Goal: Task Accomplishment & Management: Manage account settings

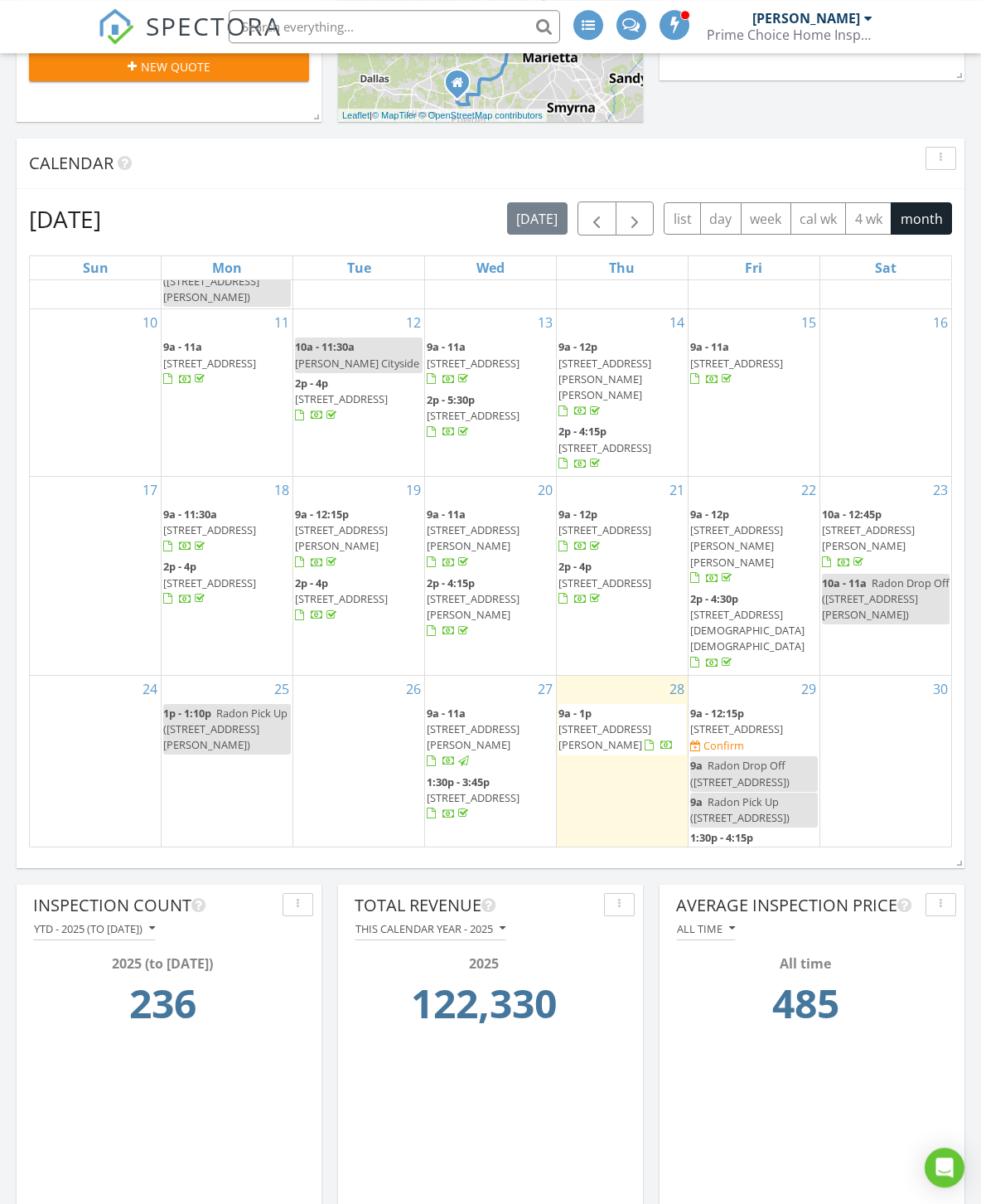
scroll to position [458, 0]
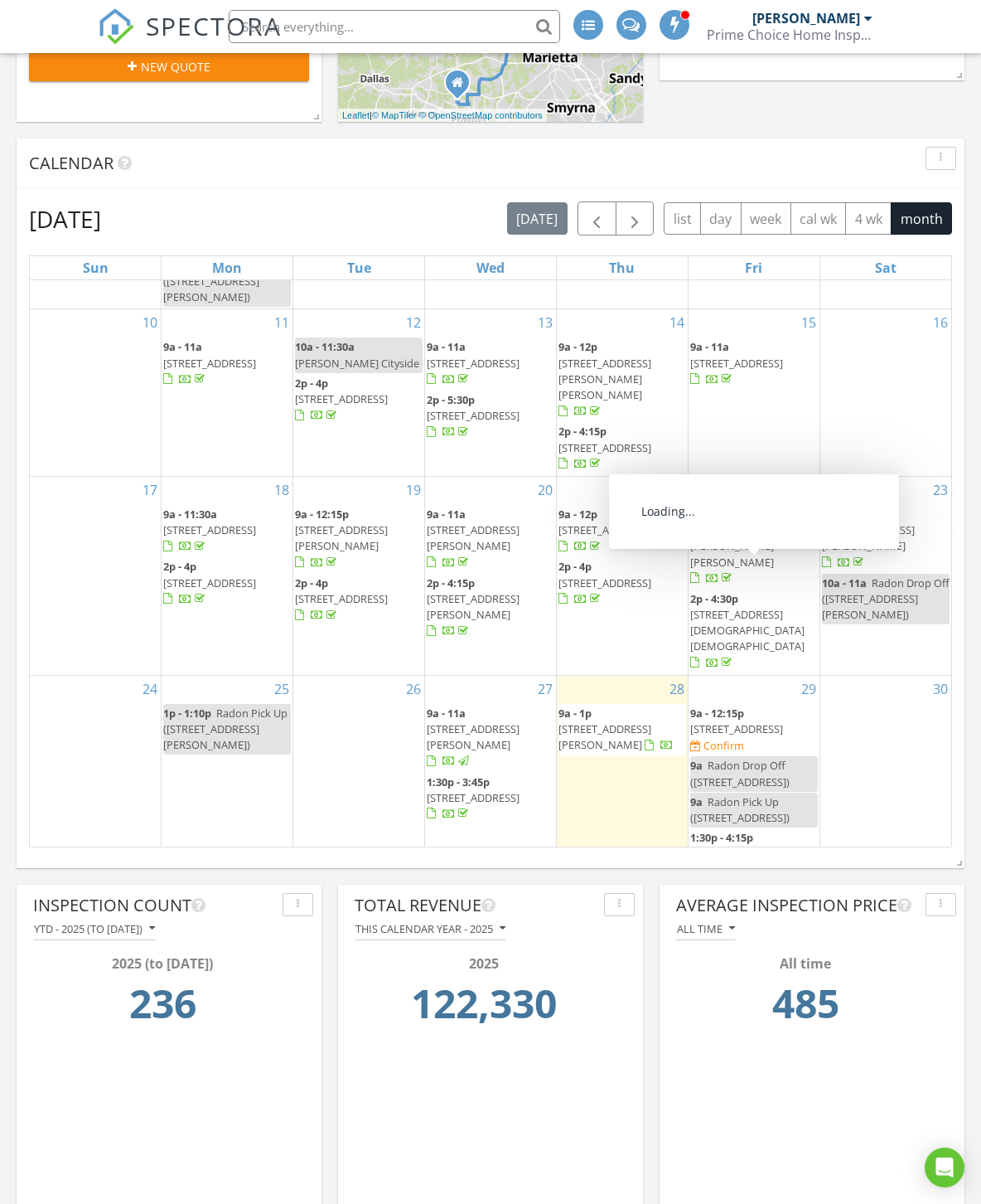
click at [765, 721] on span "5840 Crabapple Dr SW, Mableton 30126" at bounding box center [736, 729] width 92 height 15
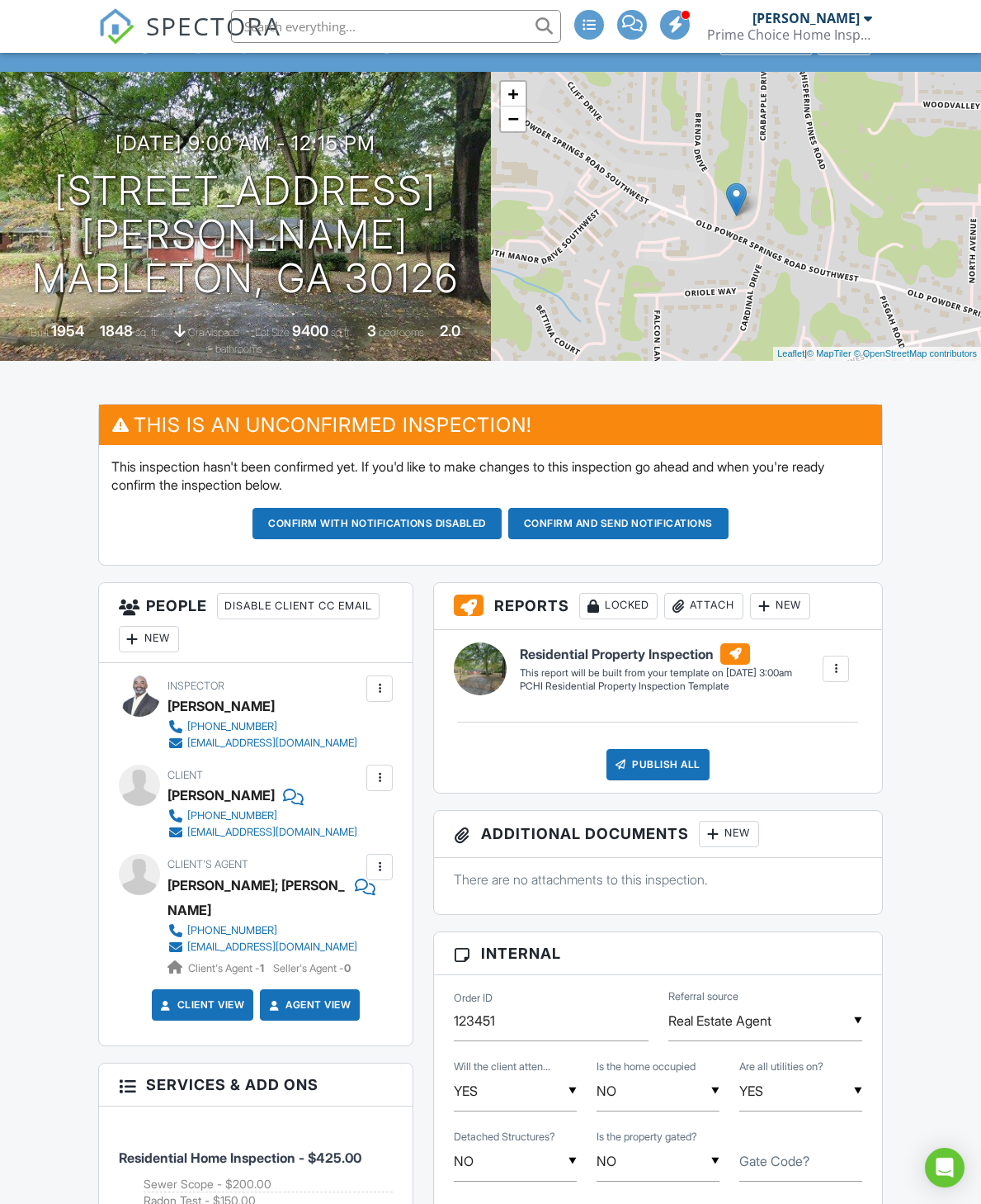
scroll to position [102, 0]
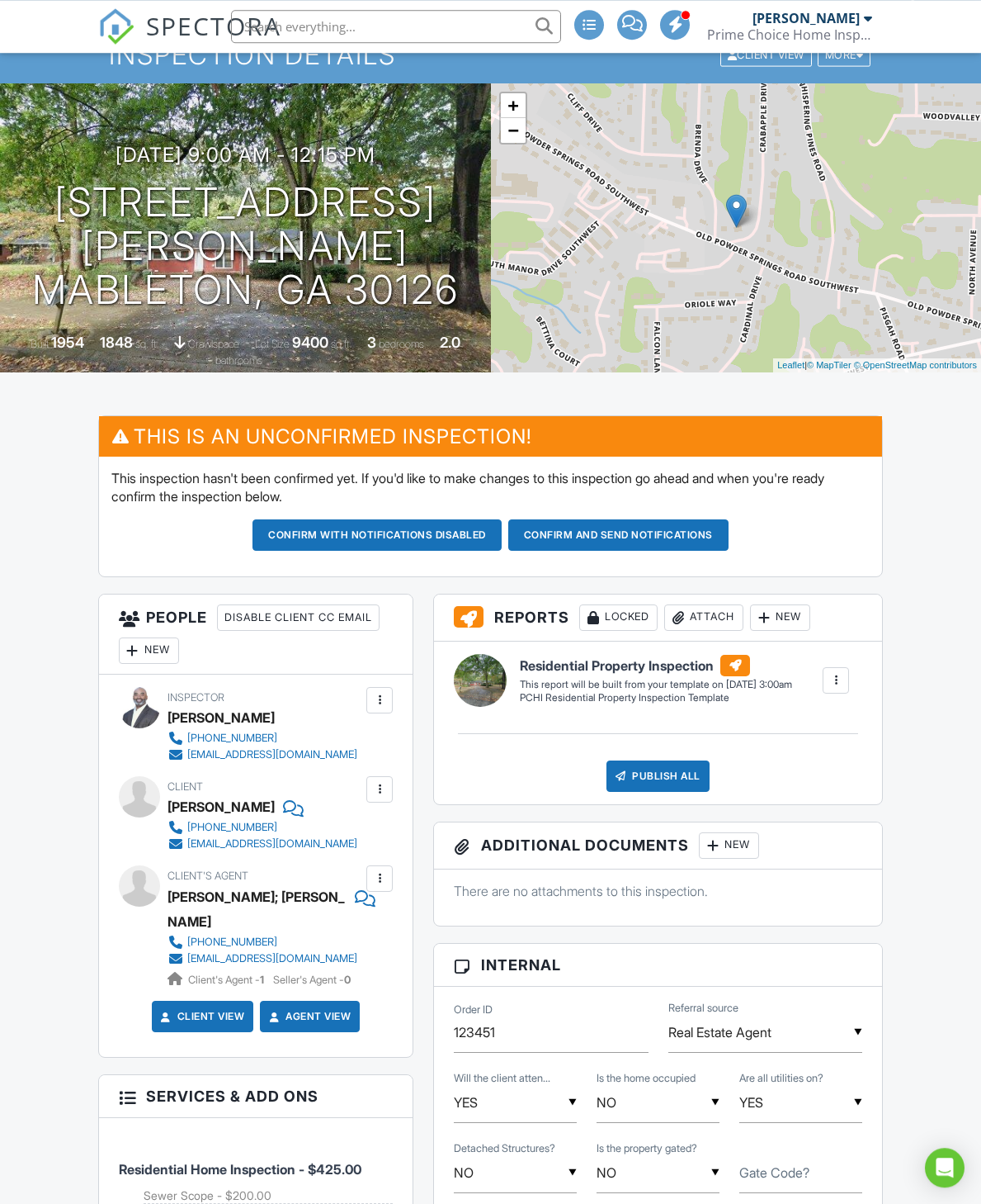
click at [376, 878] on div at bounding box center [379, 878] width 26 height 26
click at [361, 929] on li "Edit" at bounding box center [341, 929] width 84 height 41
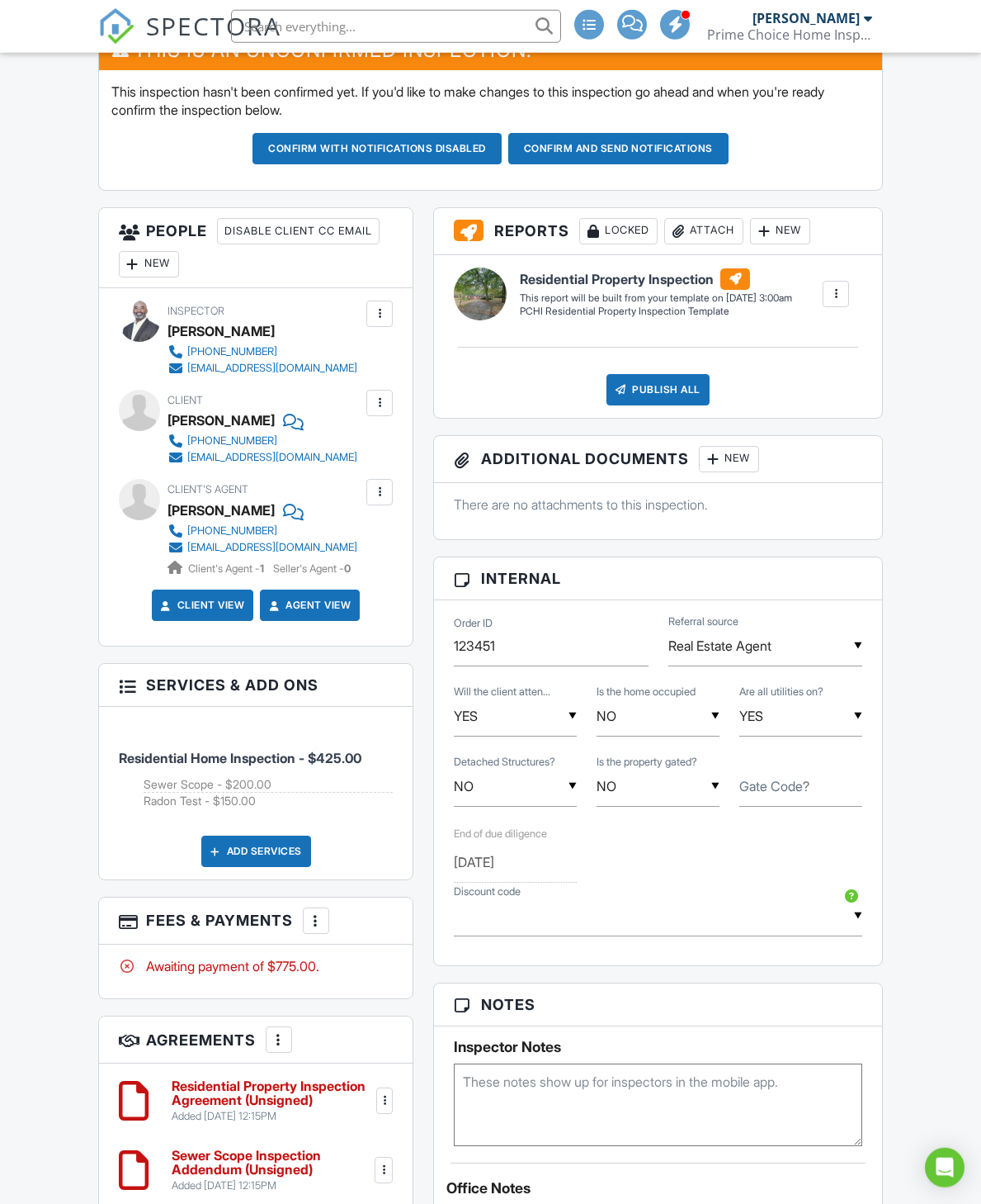
scroll to position [507, 0]
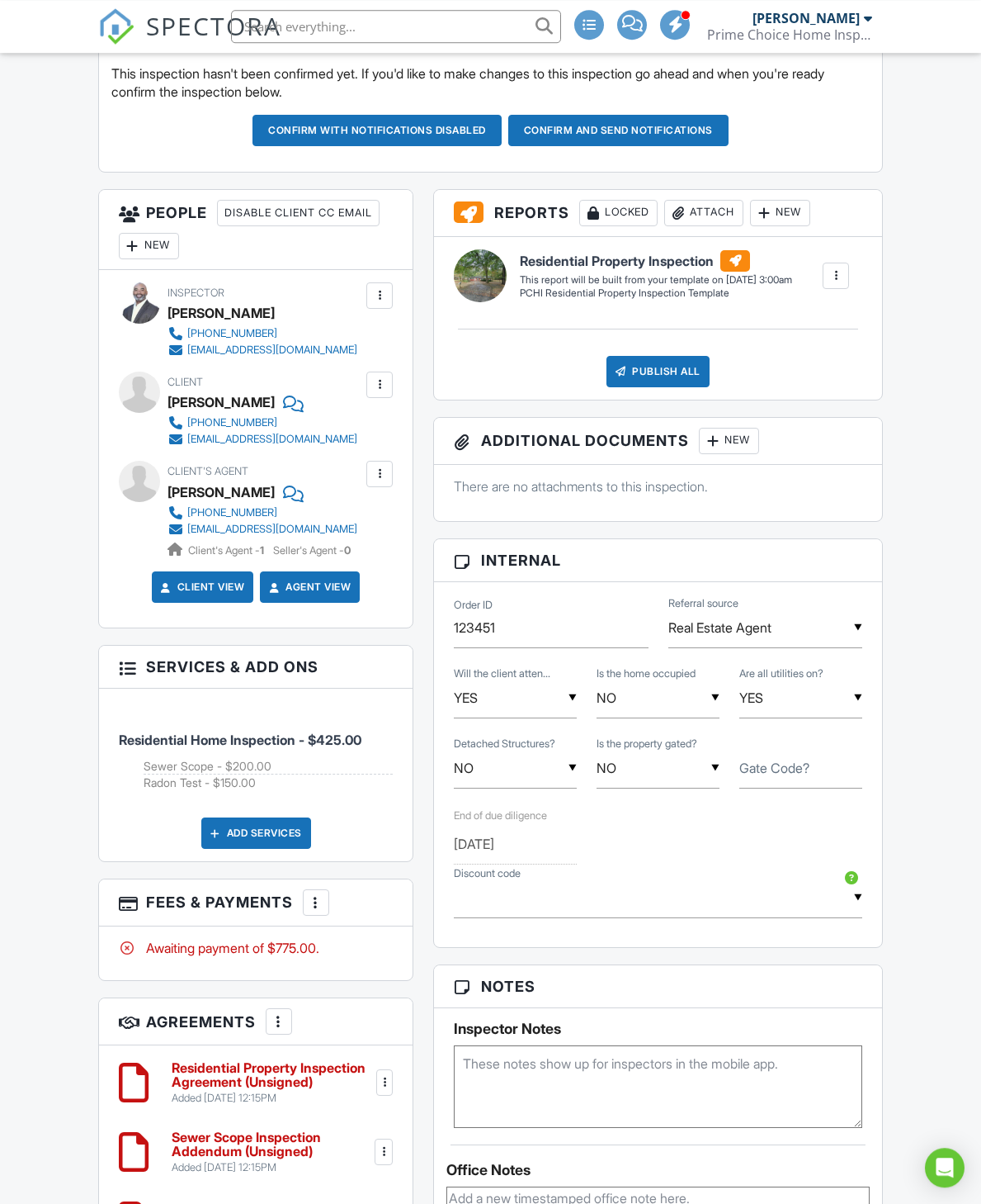
click at [584, 917] on input "text" at bounding box center [658, 898] width 408 height 40
click at [603, 989] on span "PRIMEDISCO - $25.00 off" at bounding box center [561, 982] width 183 height 41
type input "PRIMEDISCO - $25.00 off"
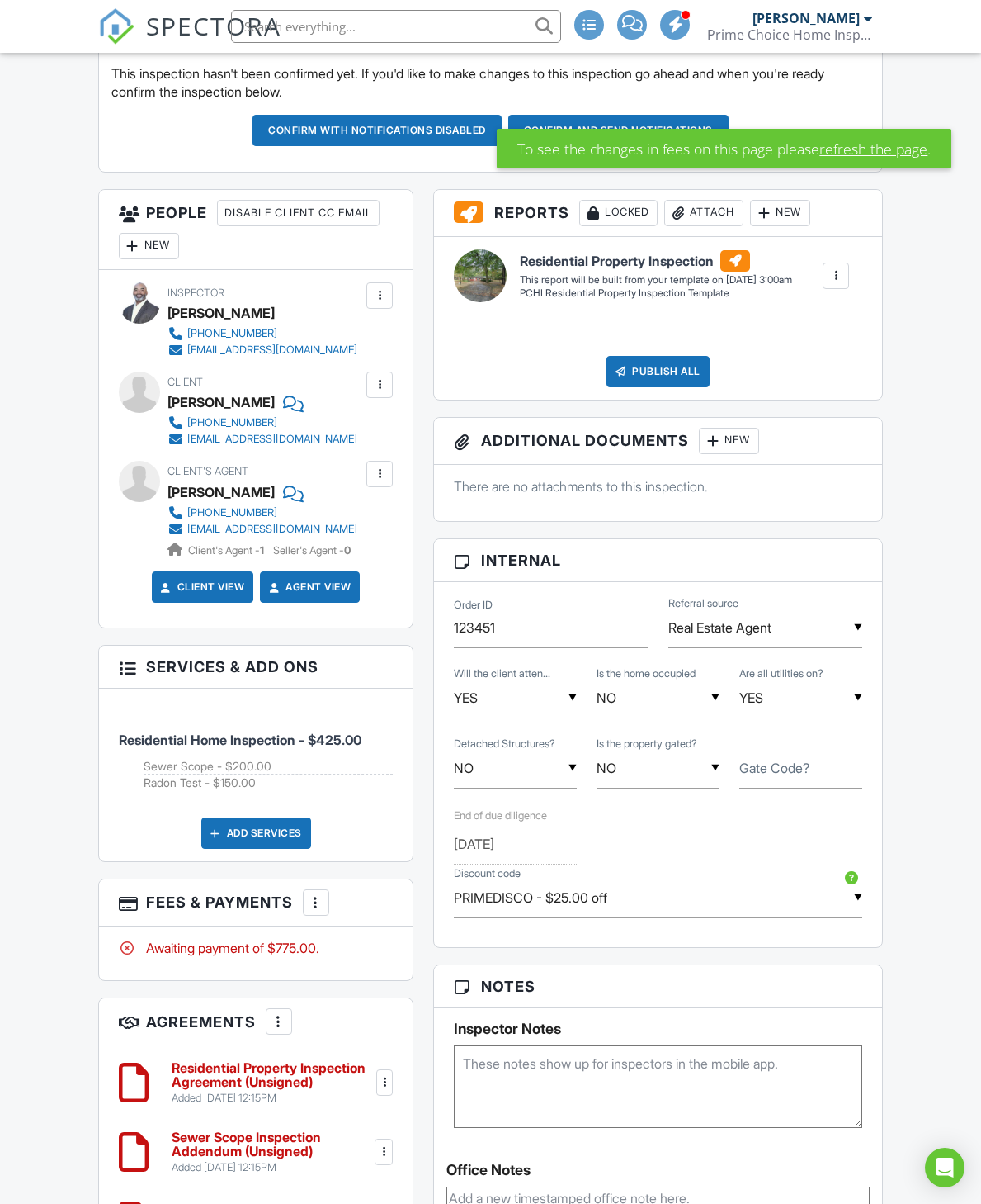
click at [898, 160] on link "refresh the page" at bounding box center [873, 148] width 108 height 22
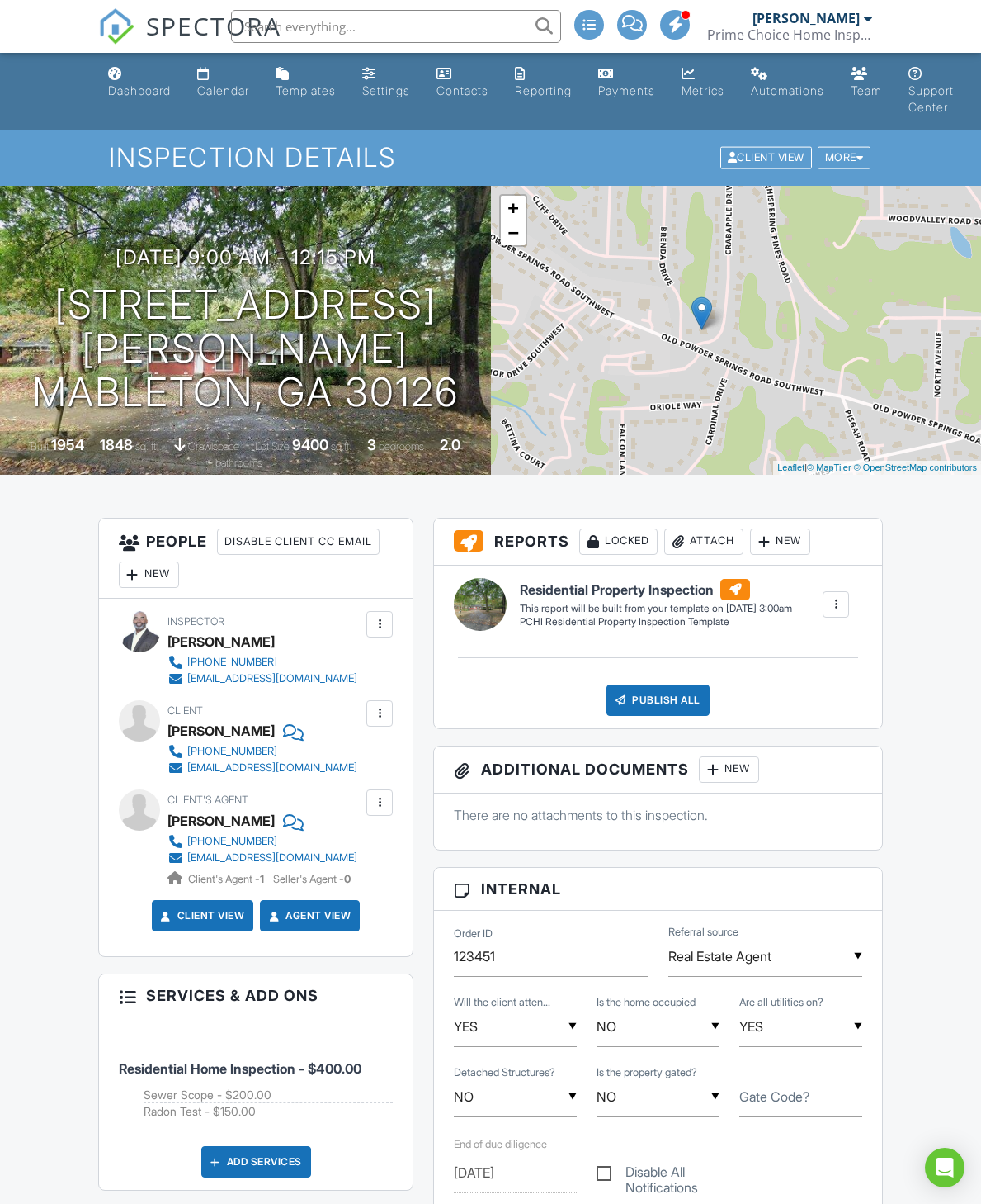
click at [114, 98] on div "Dashboard" at bounding box center [139, 90] width 63 height 14
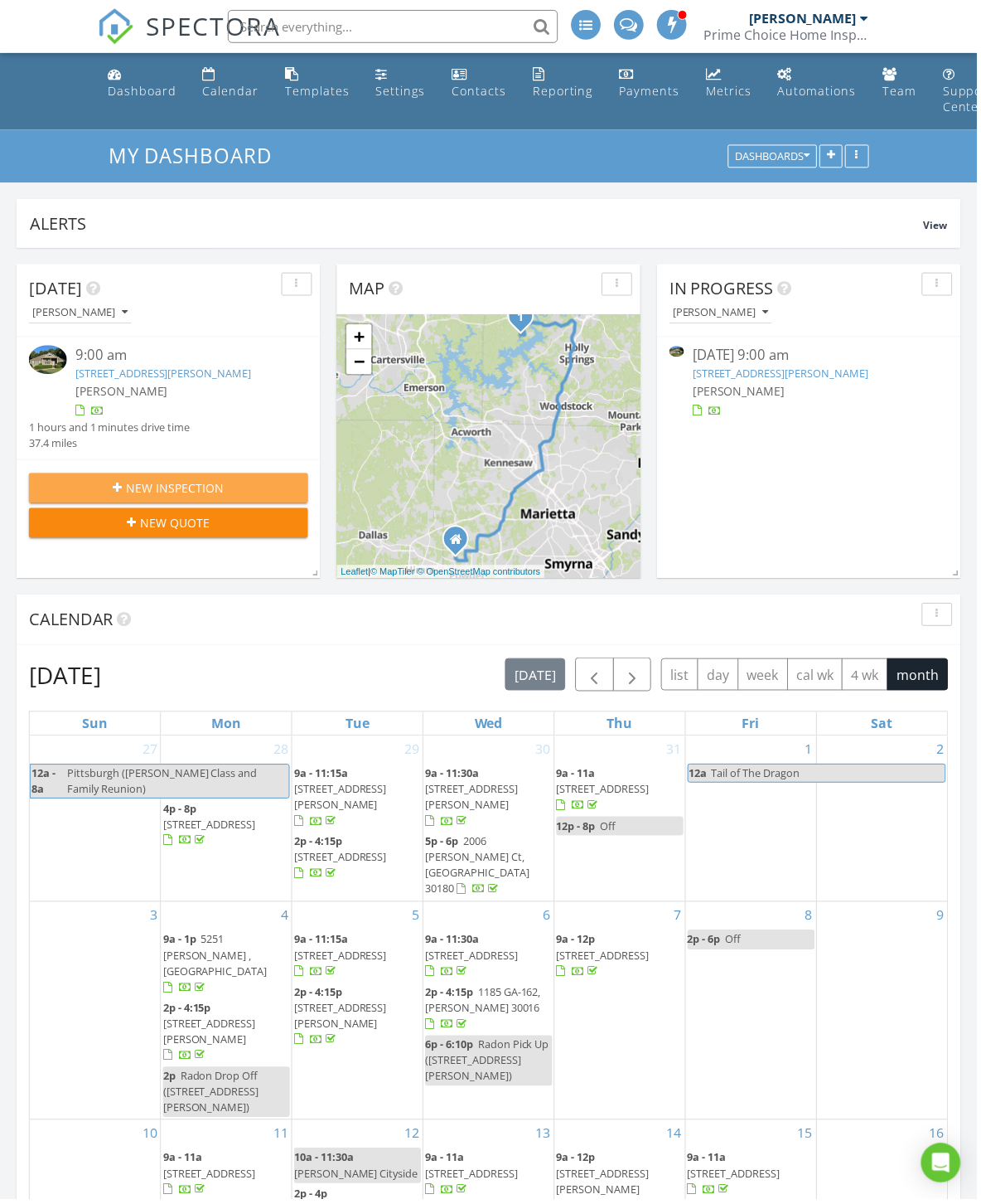
click at [91, 498] on div "New Inspection" at bounding box center [169, 490] width 253 height 17
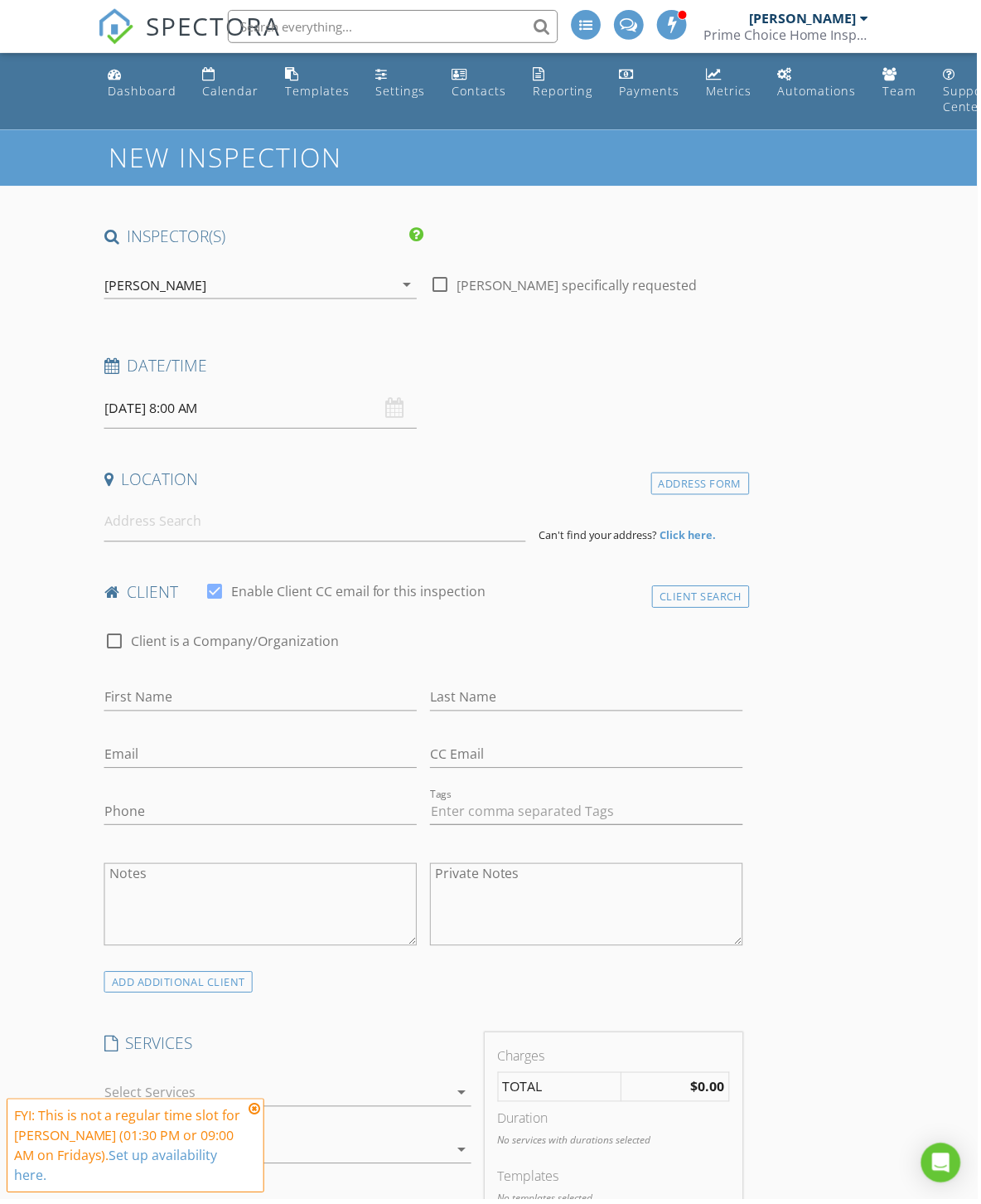
click at [116, 91] on div "Dashboard" at bounding box center [141, 91] width 69 height 16
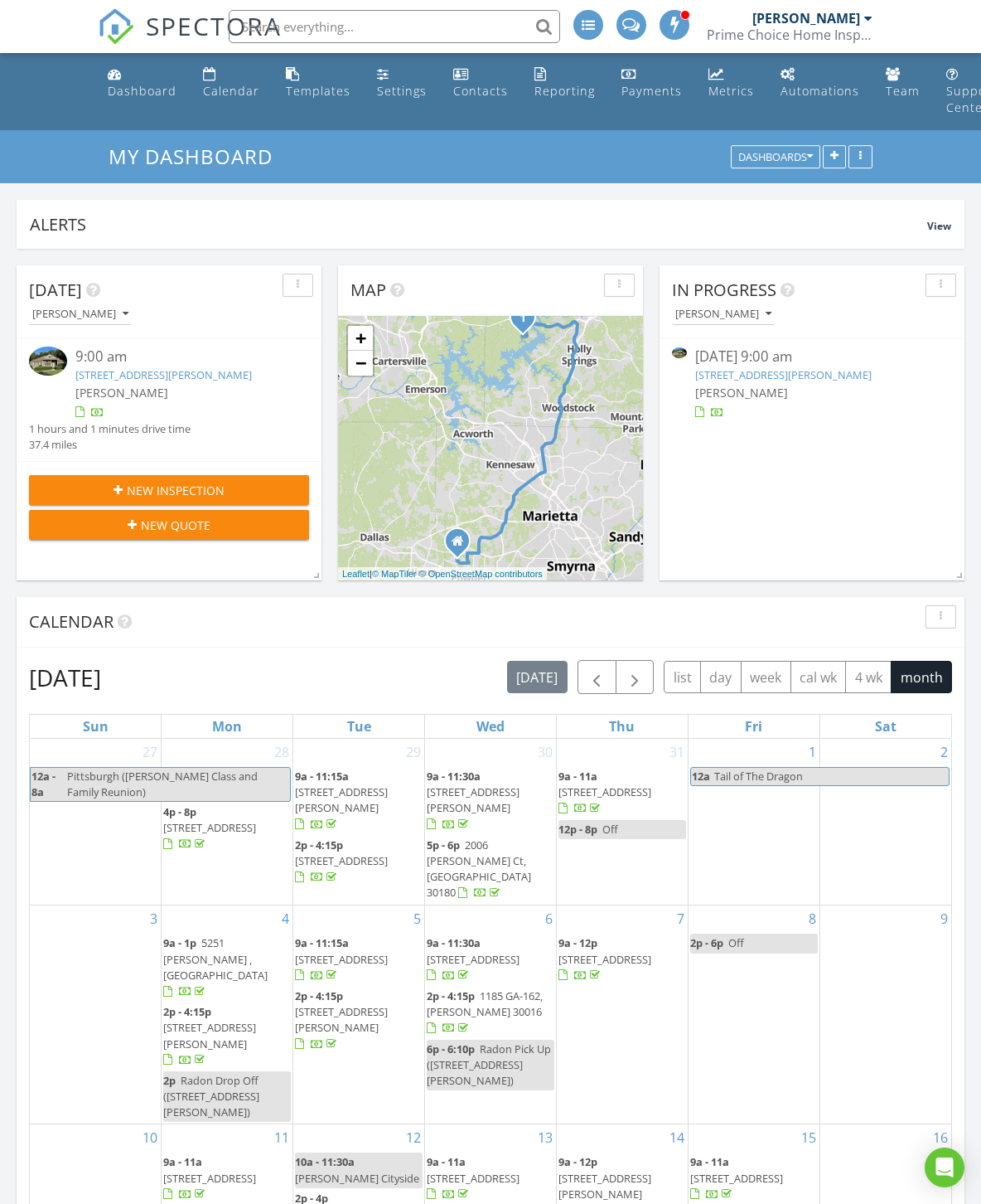
click at [92, 537] on button "New Quote" at bounding box center [169, 525] width 280 height 30
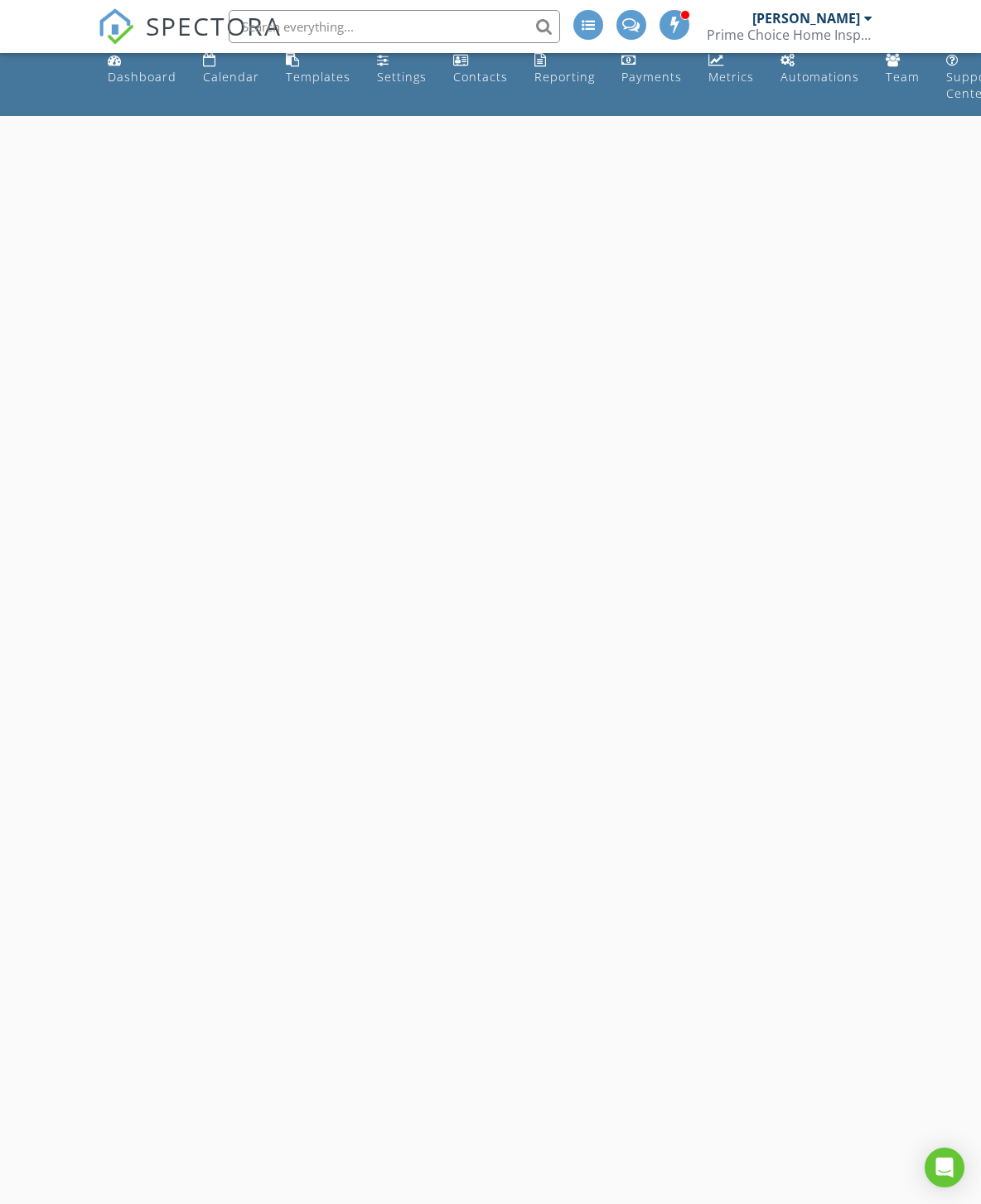
scroll to position [14, 0]
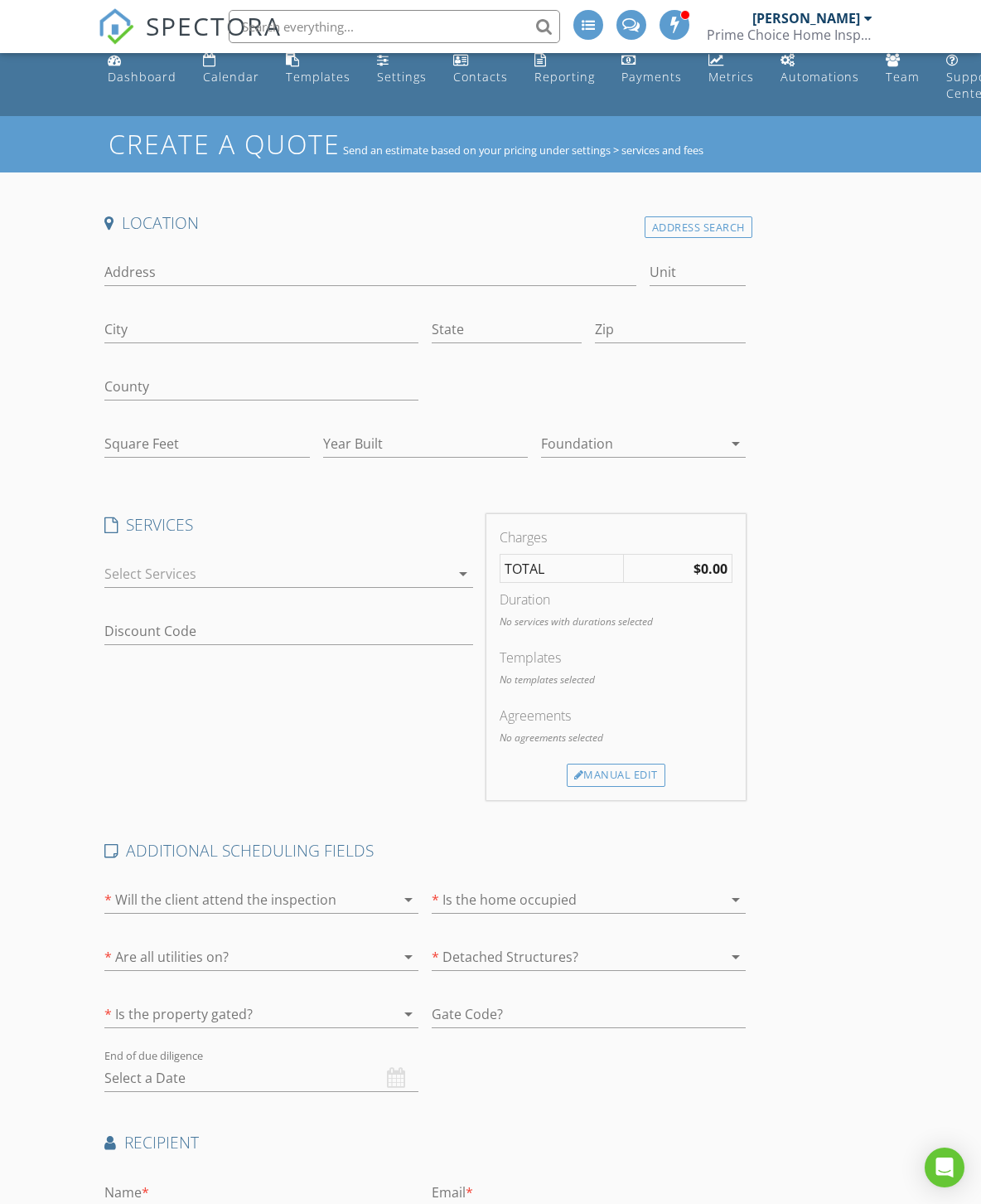
click at [685, 228] on div "Address Search" at bounding box center [698, 227] width 107 height 23
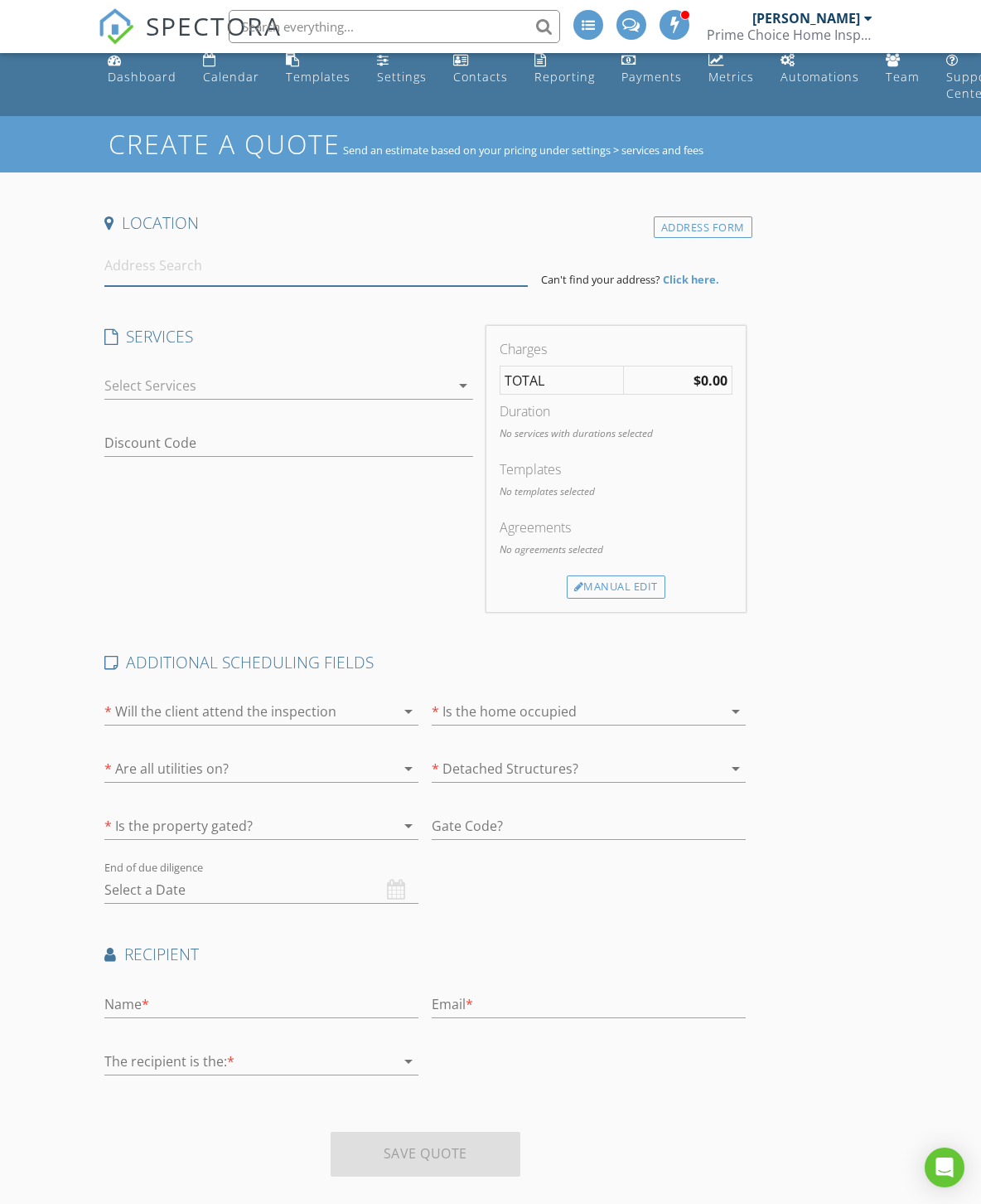
click at [347, 257] on input at bounding box center [316, 265] width 422 height 41
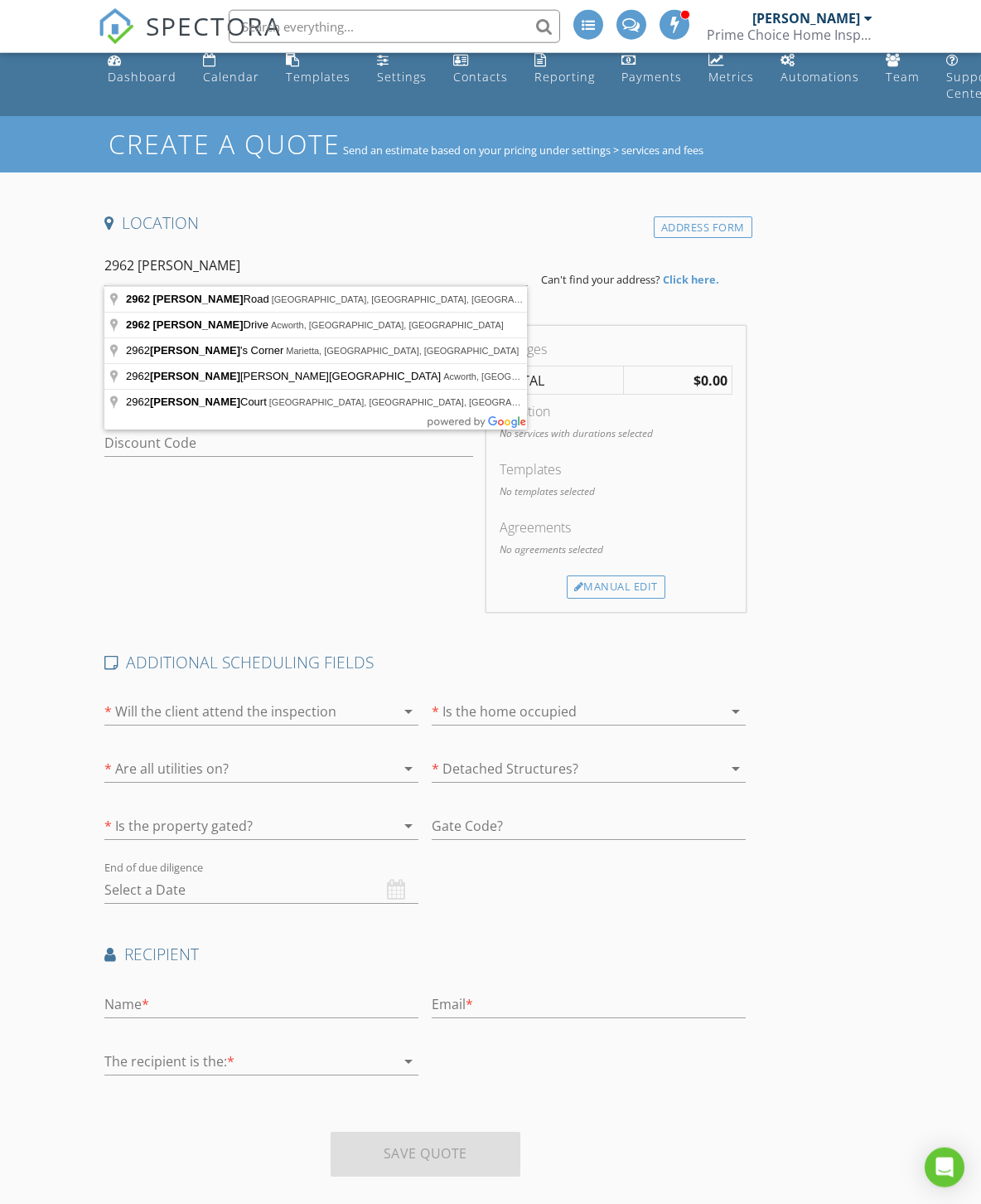
type input "2962 Tyson Road, Villa Rica, GA, USA"
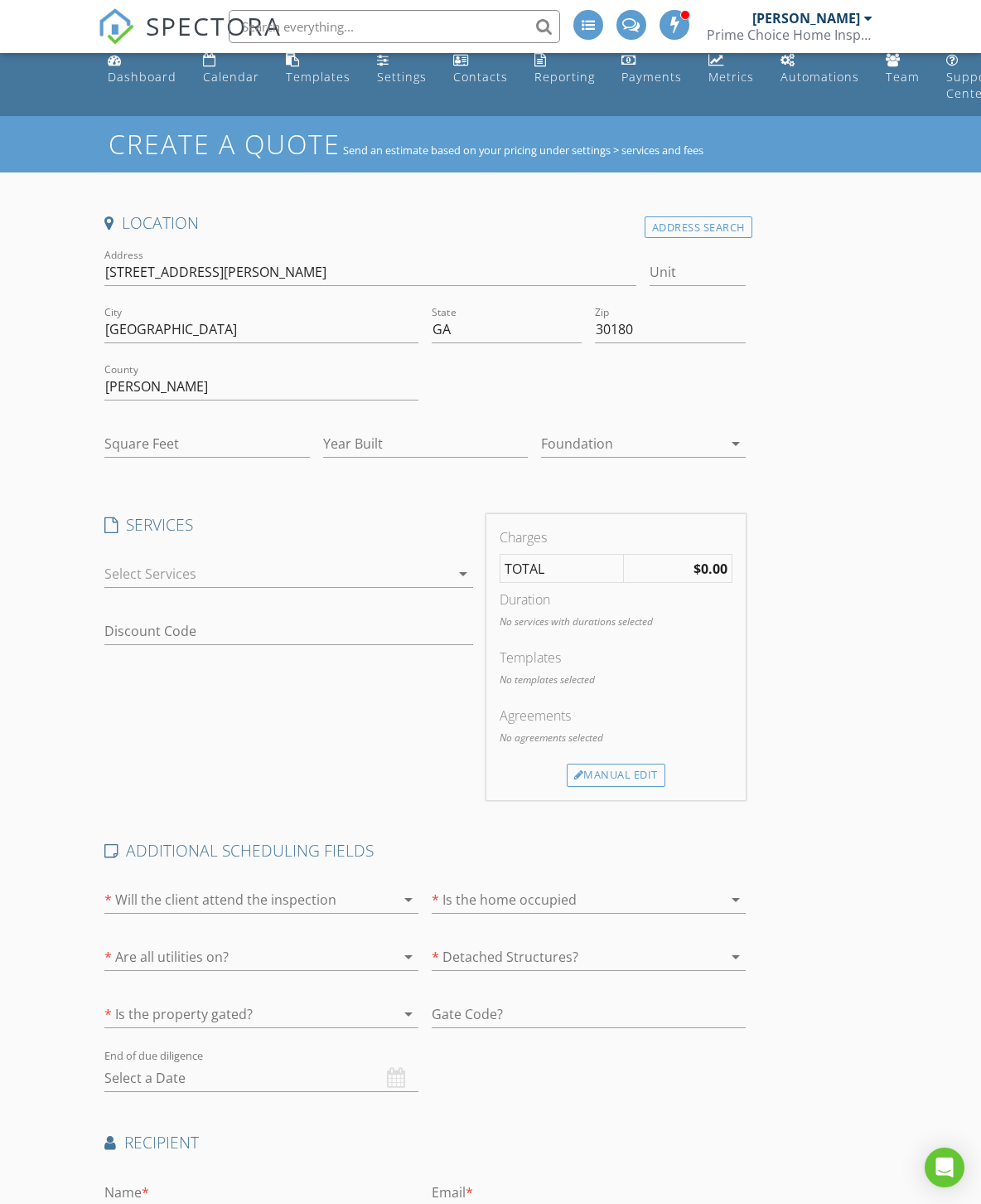
scroll to position [0, 0]
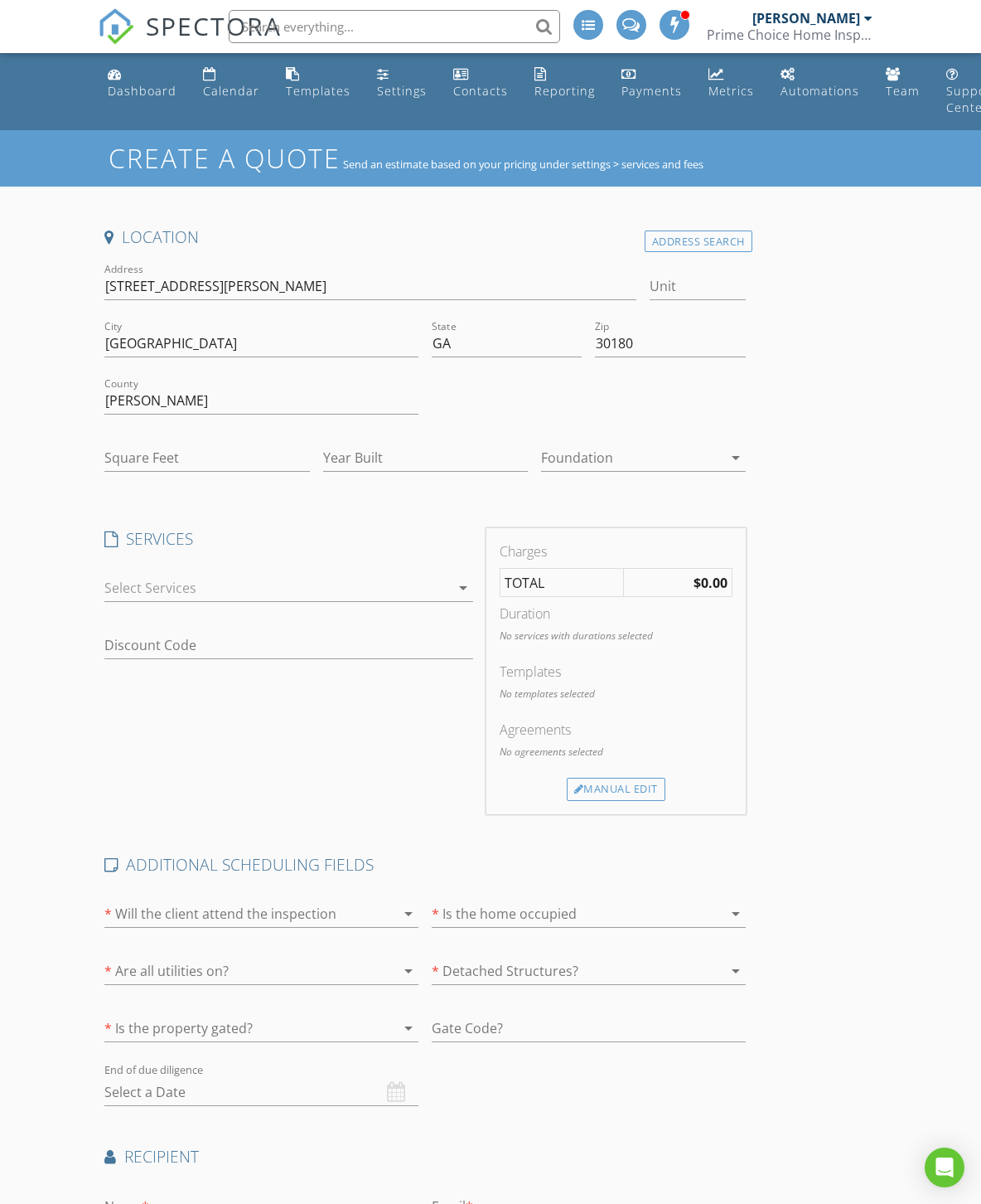
click at [120, 483] on div at bounding box center [206, 483] width 204 height 10
click at [120, 461] on input "Square Feet" at bounding box center [206, 457] width 204 height 27
type input "4200"
click at [120, 587] on div at bounding box center [277, 587] width 345 height 26
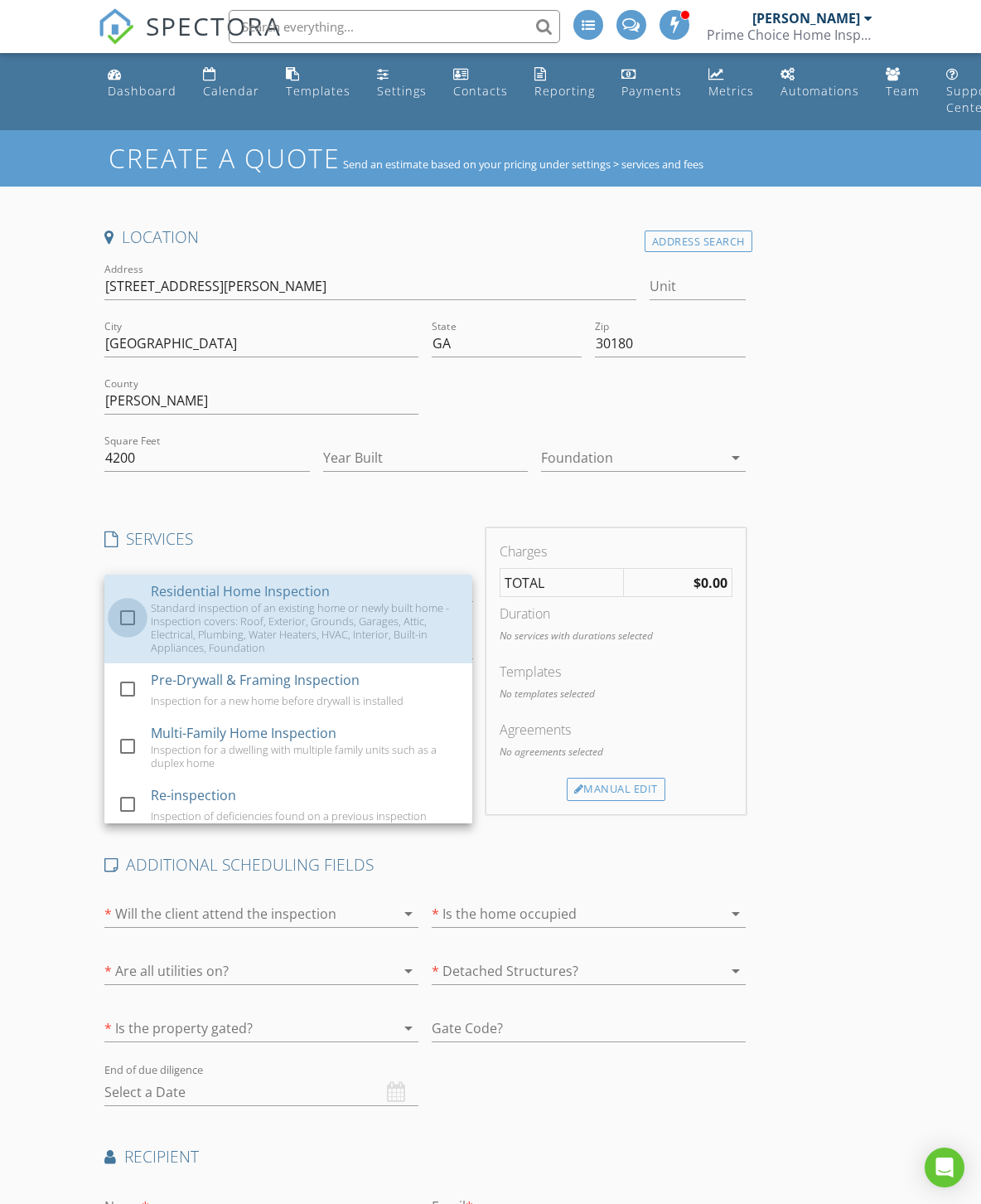
click at [120, 617] on div at bounding box center [127, 618] width 28 height 28
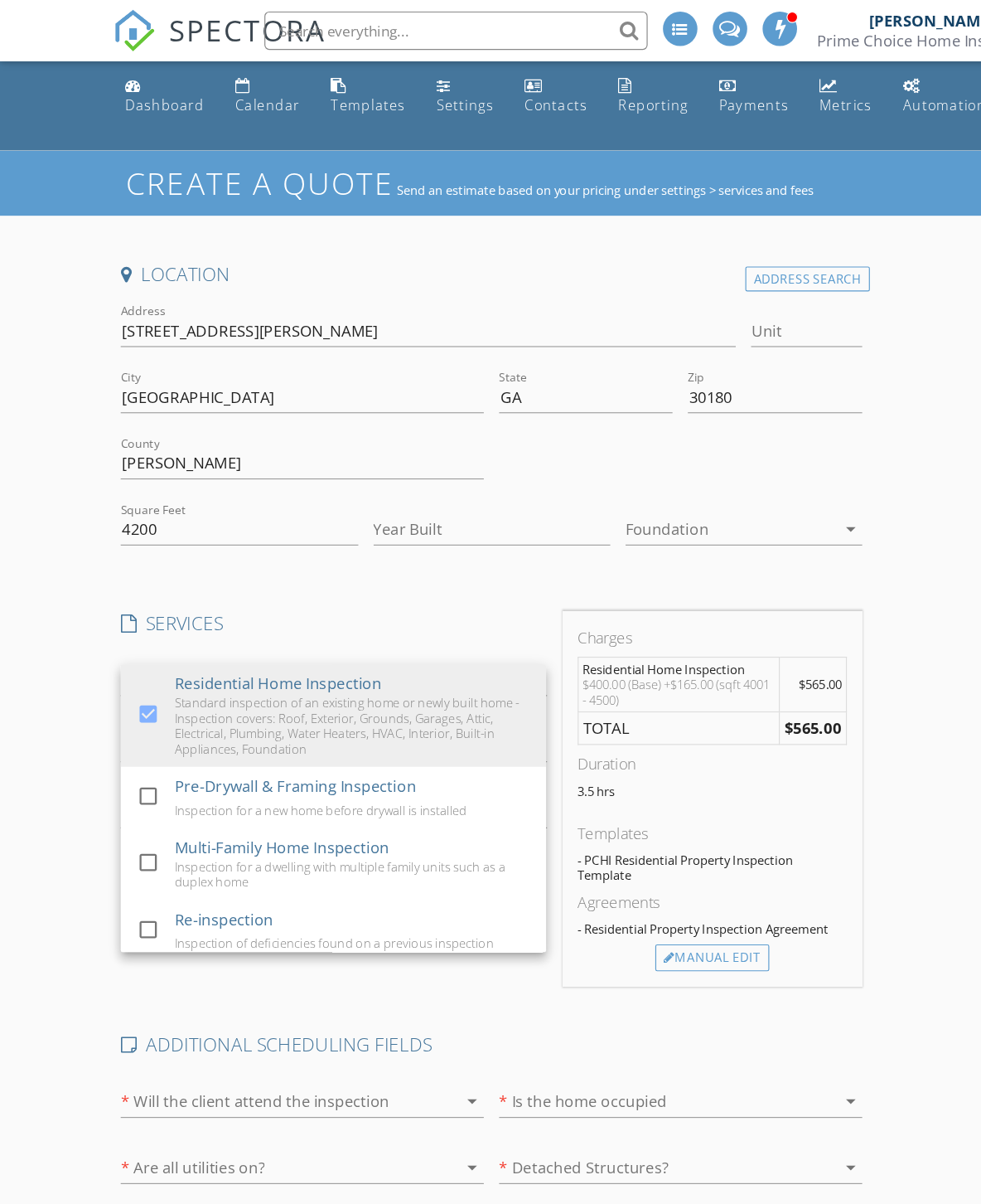
click at [115, 87] on div "Dashboard" at bounding box center [141, 91] width 69 height 16
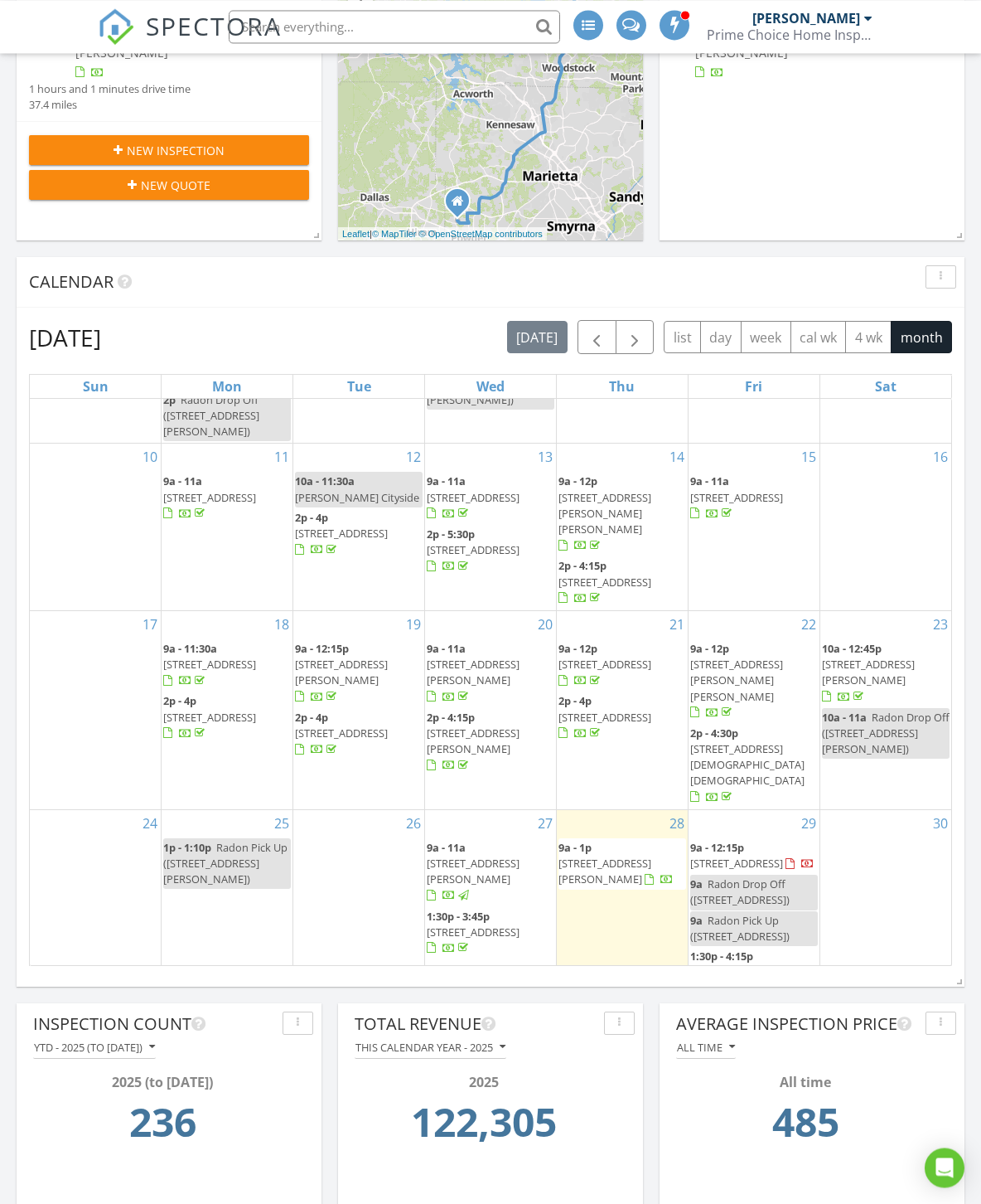
scroll to position [339, 0]
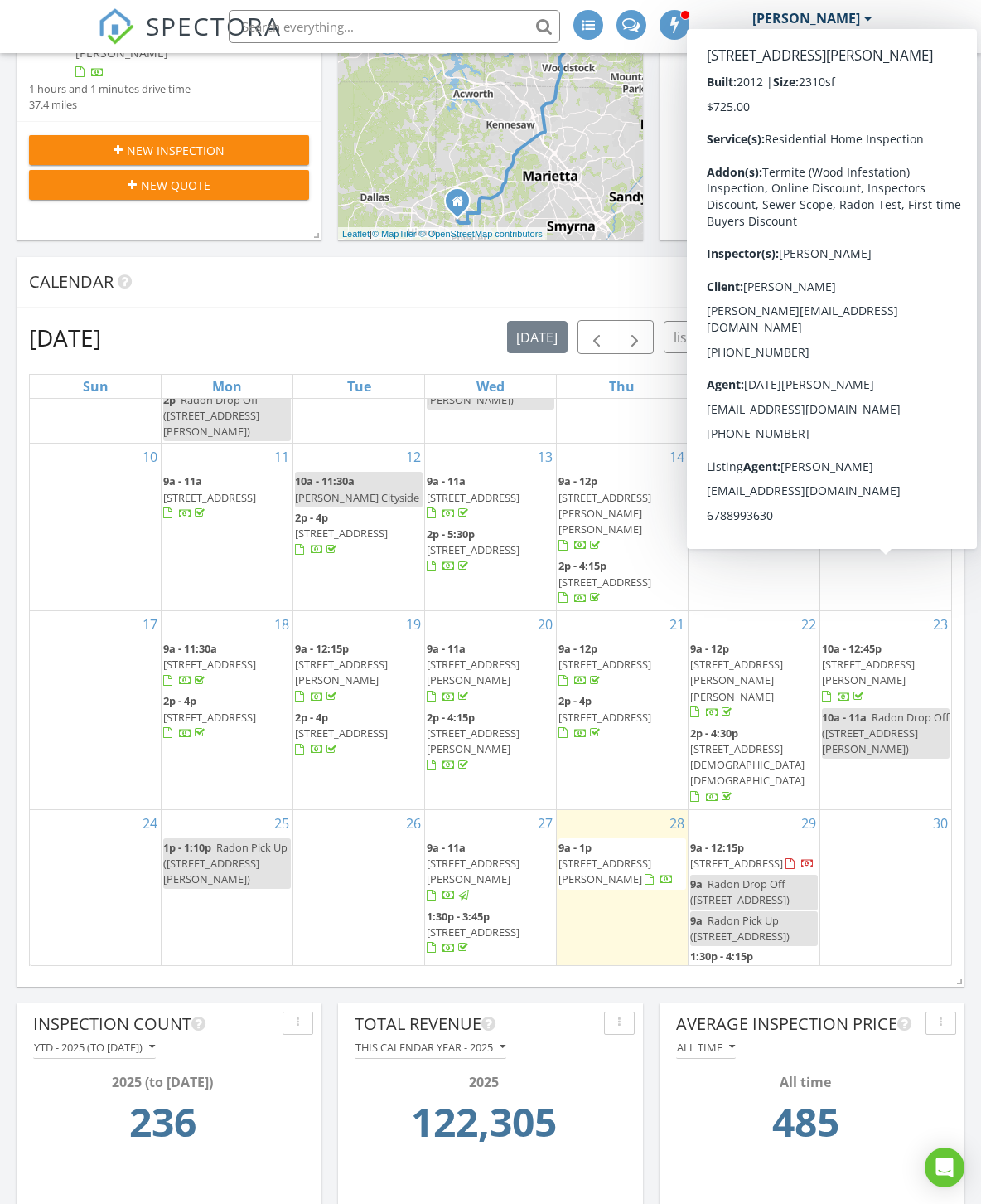
click at [879, 656] on span "4920 Mundy Ct, Cumming 30028" at bounding box center [868, 671] width 92 height 31
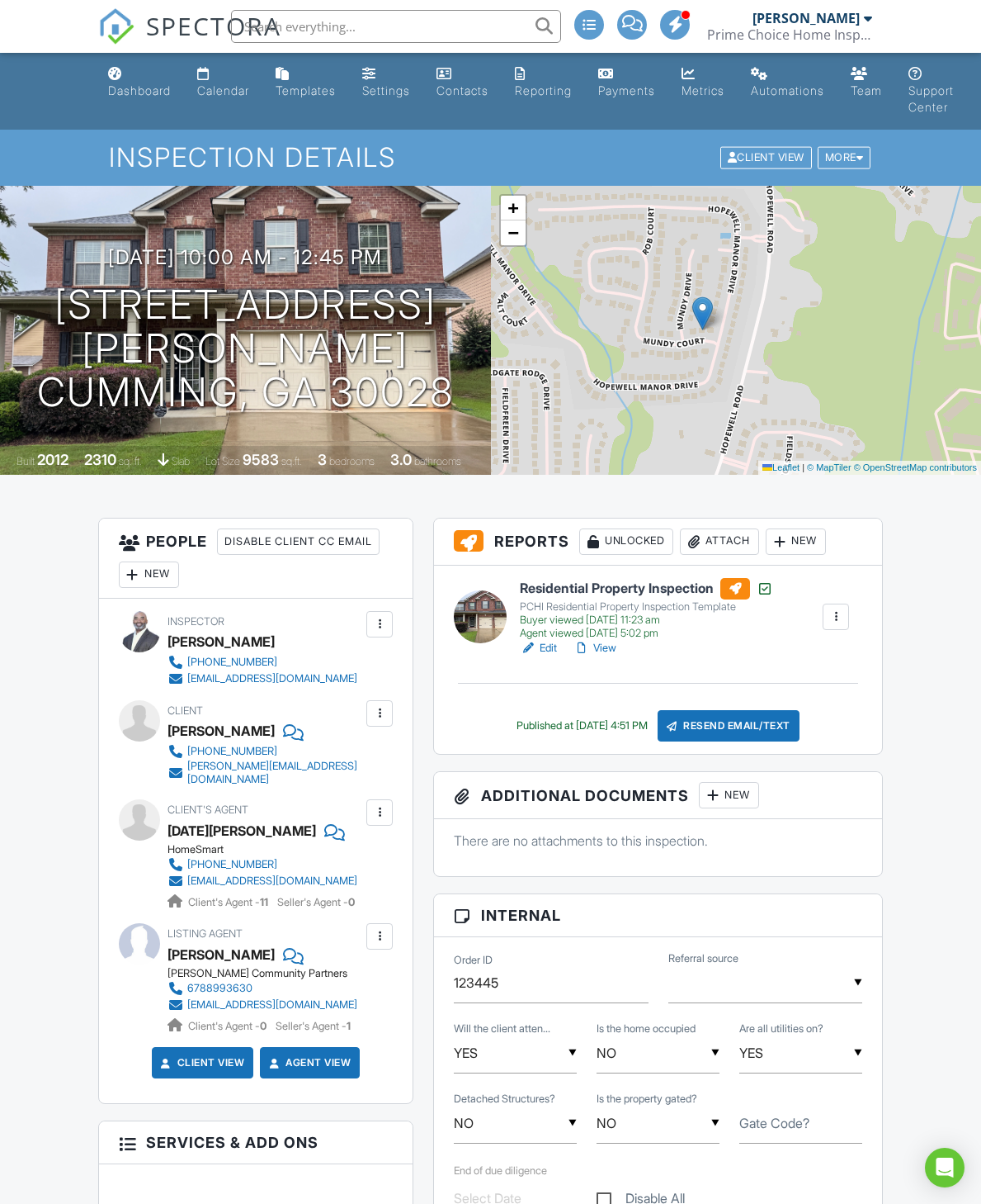
click at [111, 90] on div "Dashboard" at bounding box center [139, 90] width 63 height 14
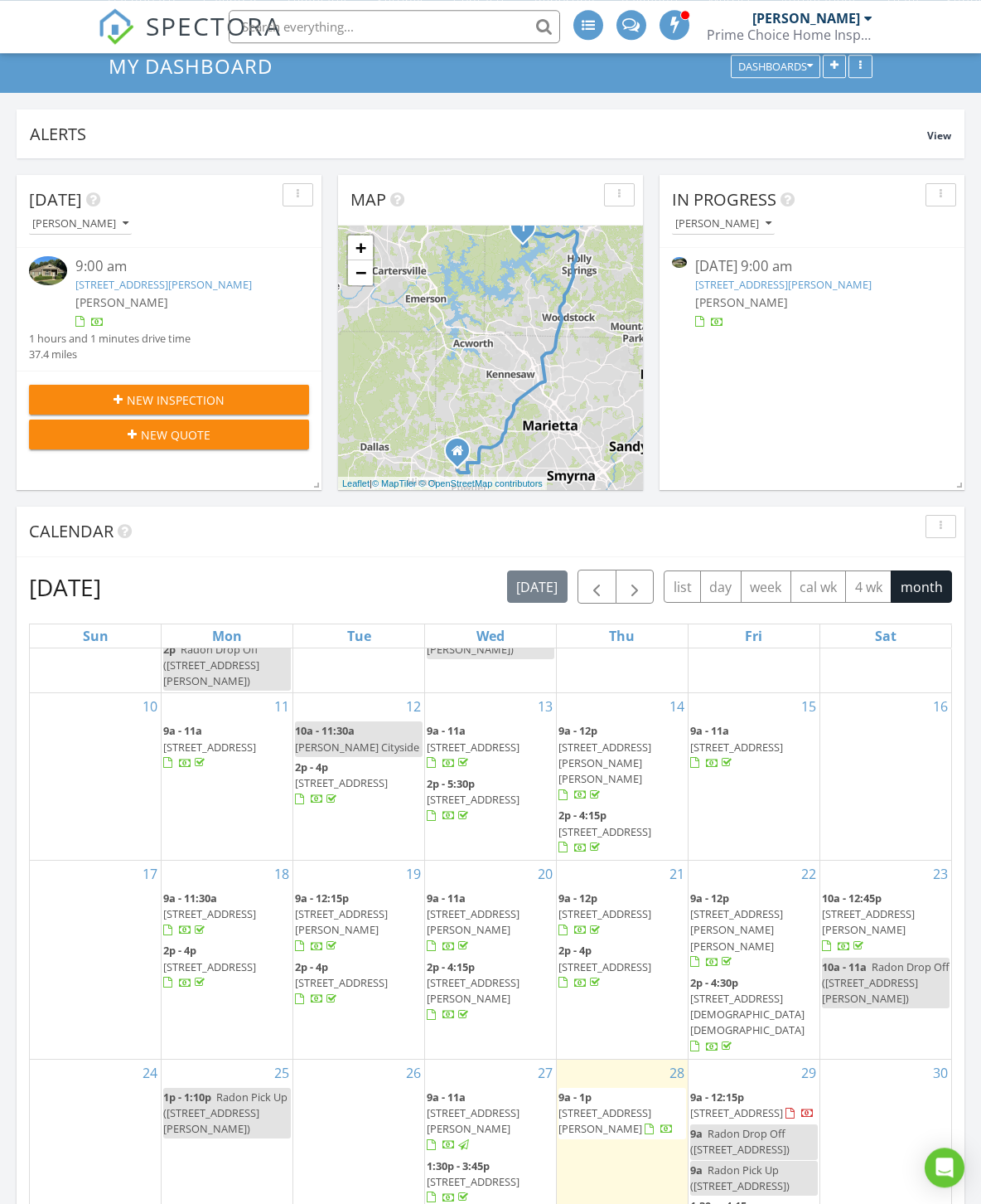
scroll to position [92, 0]
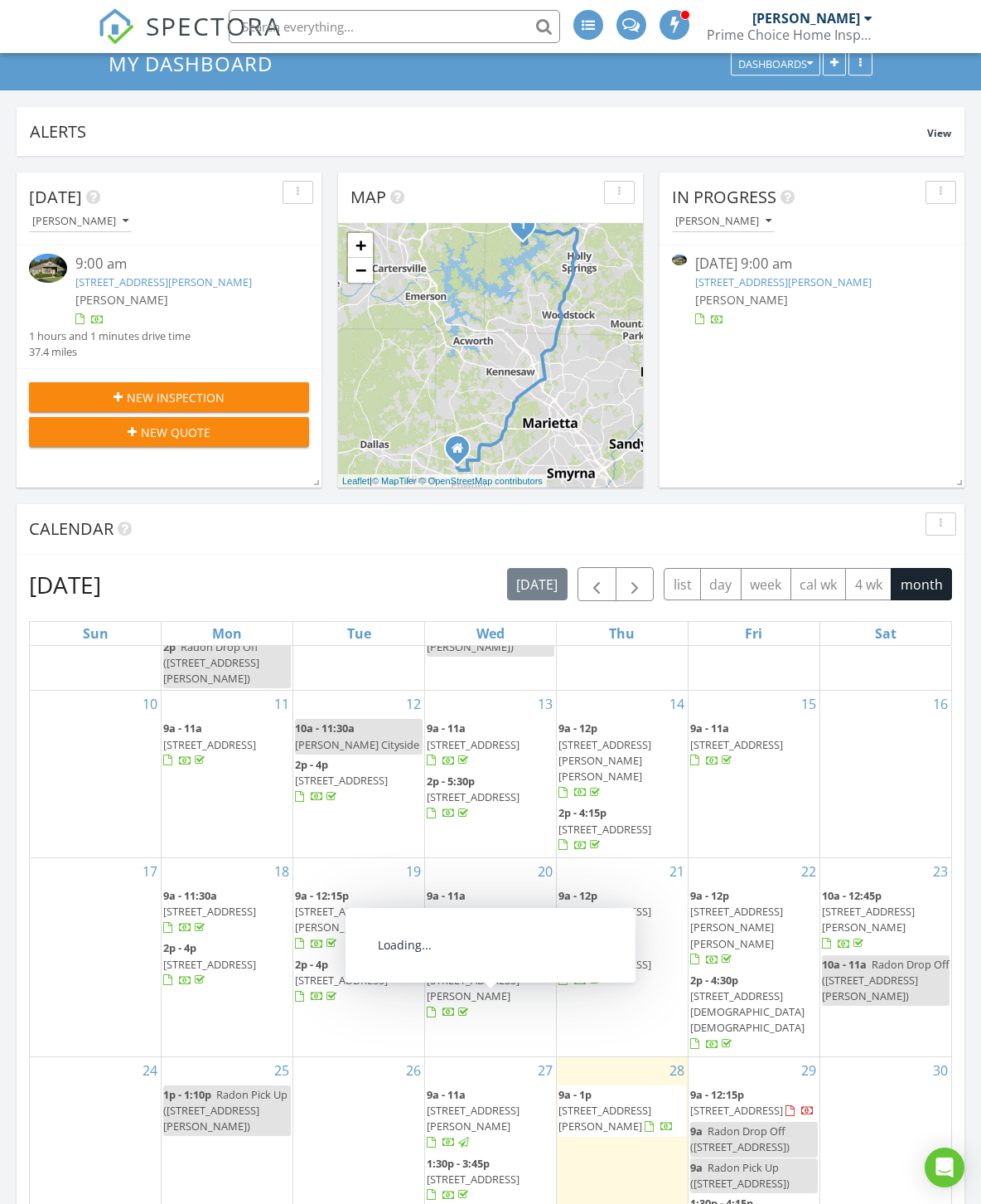
click at [492, 1171] on span "309 Fairview Oak Pl, Dallas 30157" at bounding box center [473, 1179] width 92 height 15
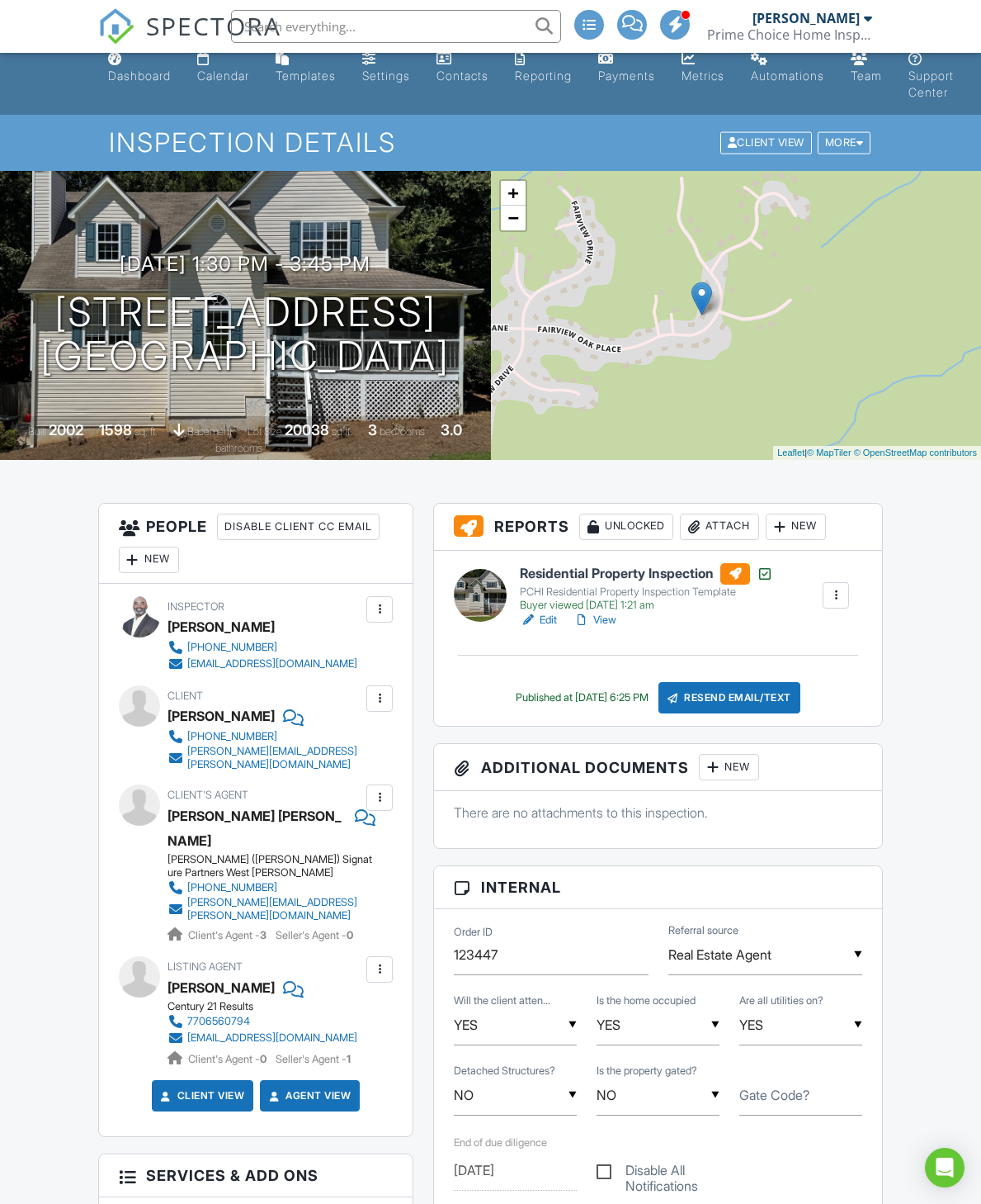
scroll to position [1, 0]
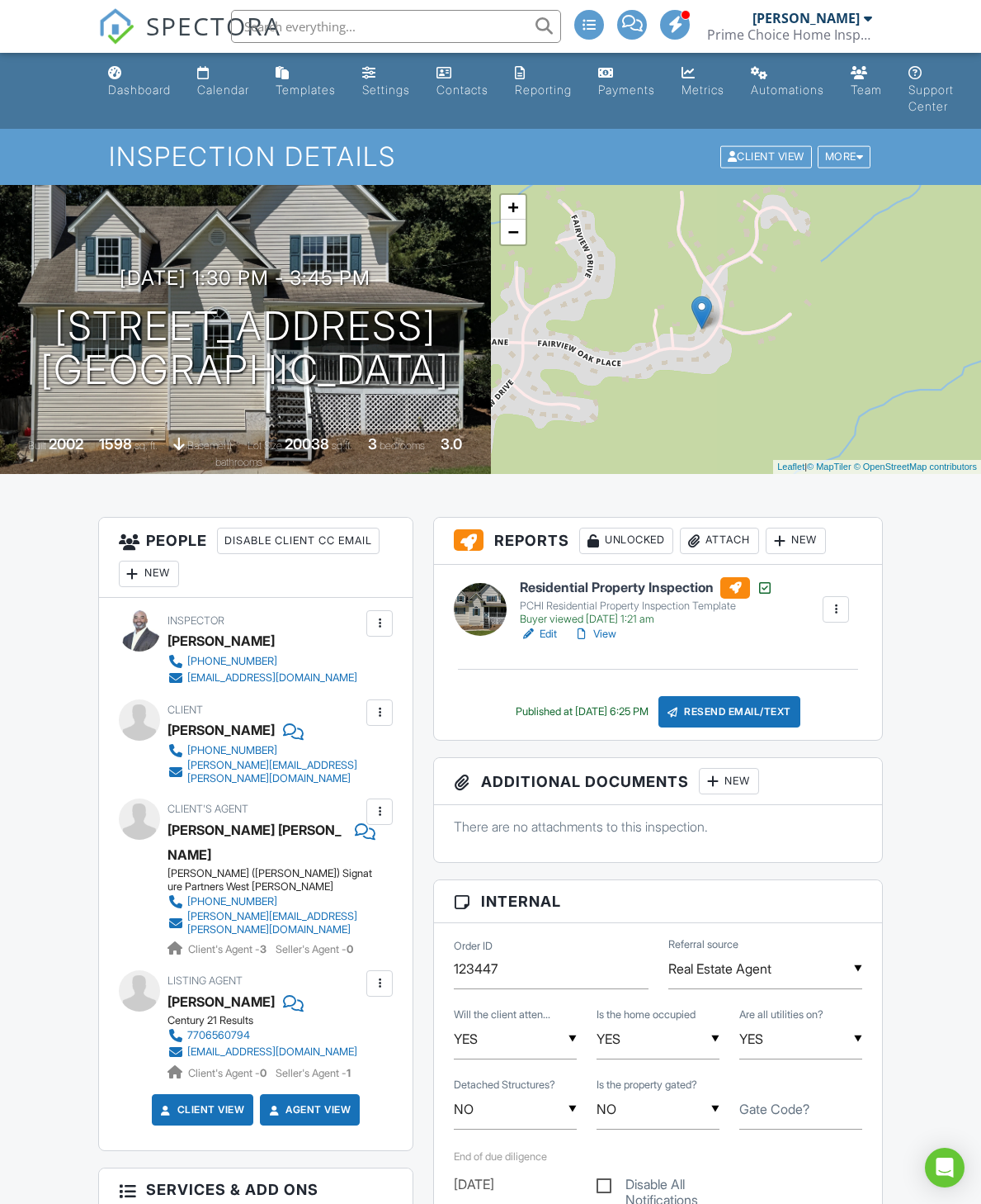
click at [524, 1196] on input "[DATE]" at bounding box center [515, 1184] width 123 height 40
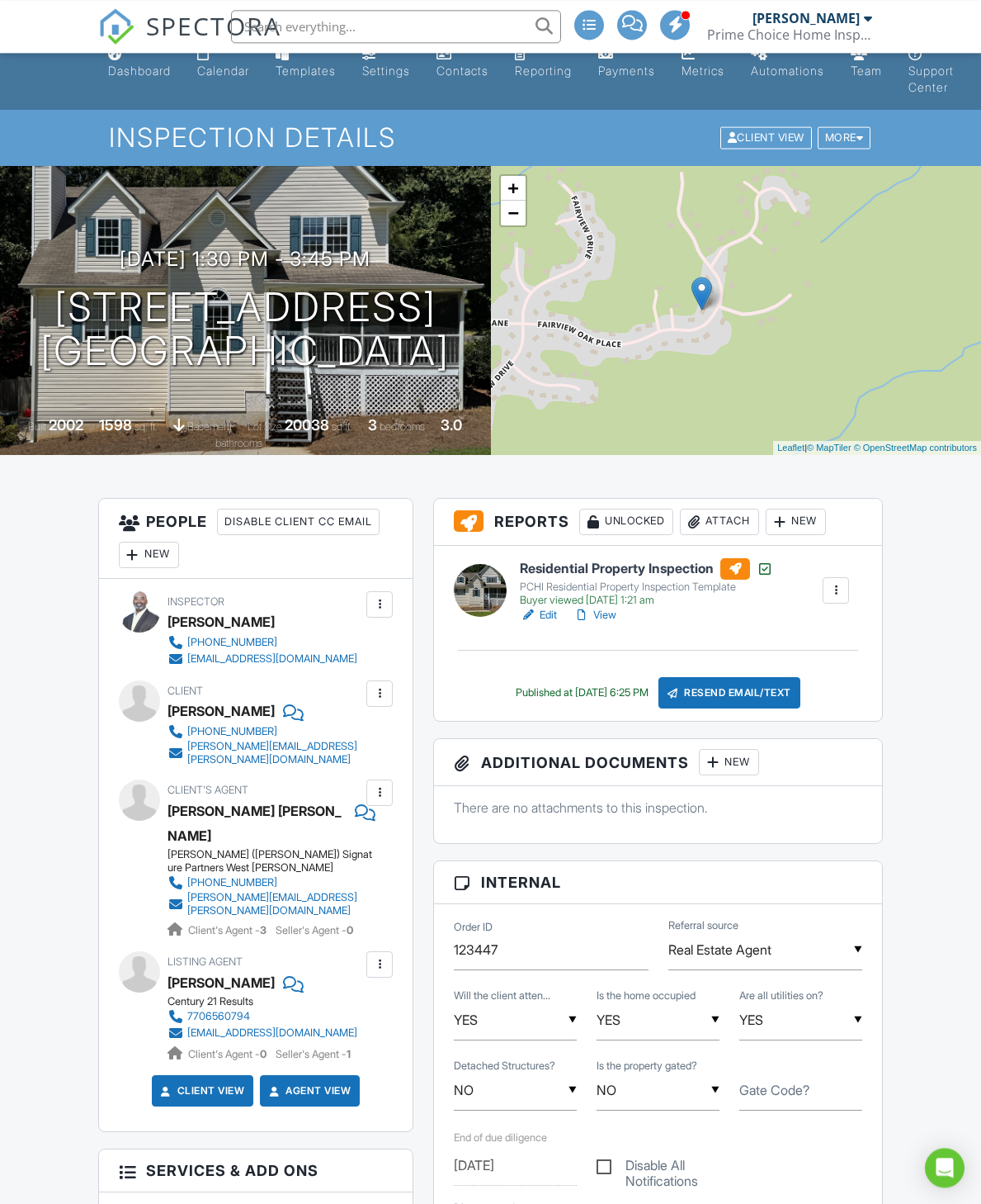
scroll to position [0, 0]
